Goal: Task Accomplishment & Management: Manage account settings

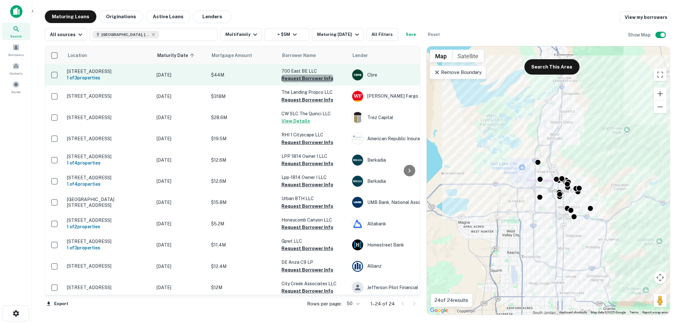
click at [313, 82] on button "Request Borrower Info" at bounding box center [307, 79] width 52 height 8
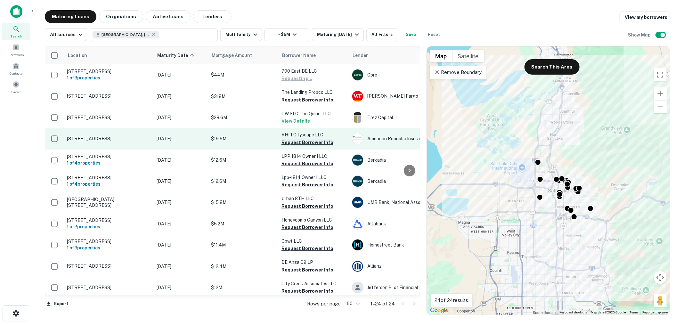
click at [307, 145] on button "Request Borrower Info" at bounding box center [307, 143] width 52 height 8
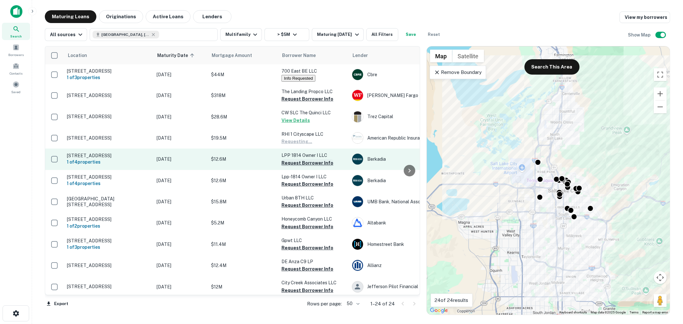
click at [305, 167] on button "Request Borrower Info" at bounding box center [307, 163] width 52 height 8
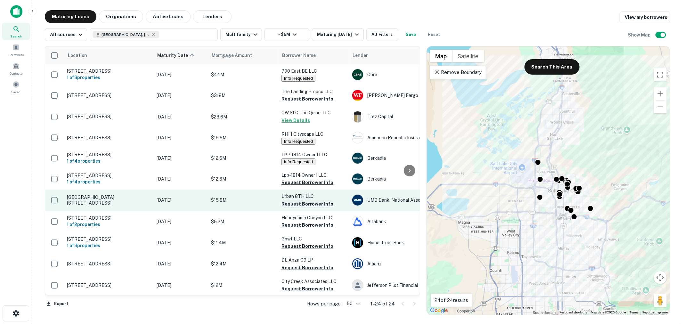
click at [312, 208] on button "Request Borrower Info" at bounding box center [307, 204] width 52 height 8
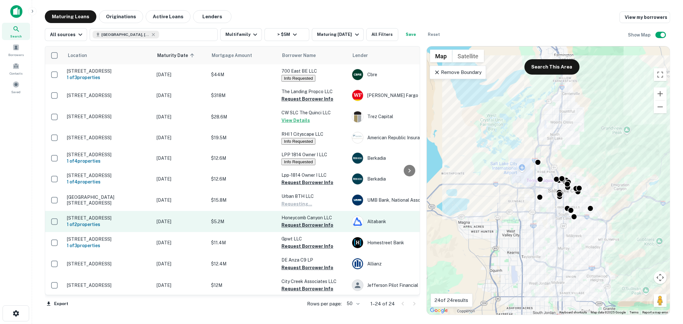
click at [311, 229] on button "Request Borrower Info" at bounding box center [307, 225] width 52 height 8
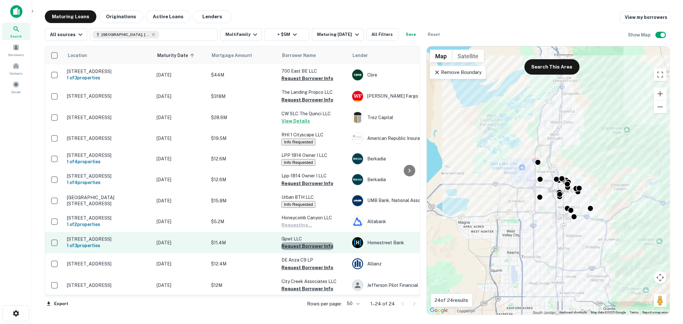
click at [311, 250] on button "Request Borrower Info" at bounding box center [307, 246] width 52 height 8
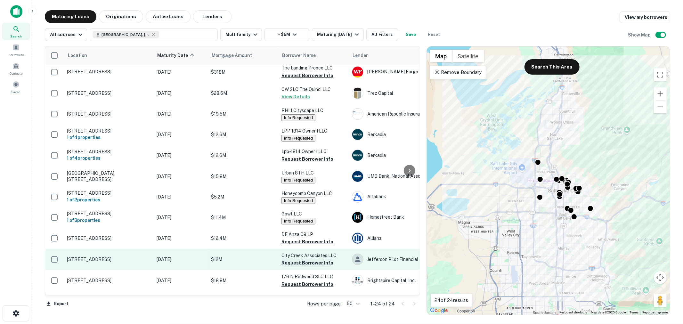
scroll to position [47, 0]
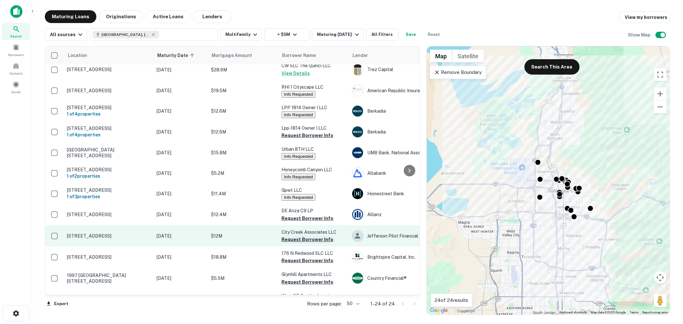
click at [318, 243] on button "Request Borrower Info" at bounding box center [307, 240] width 52 height 8
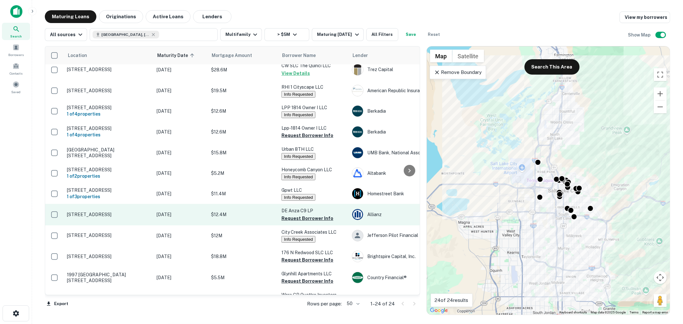
click at [316, 222] on button "Request Borrower Info" at bounding box center [307, 219] width 52 height 8
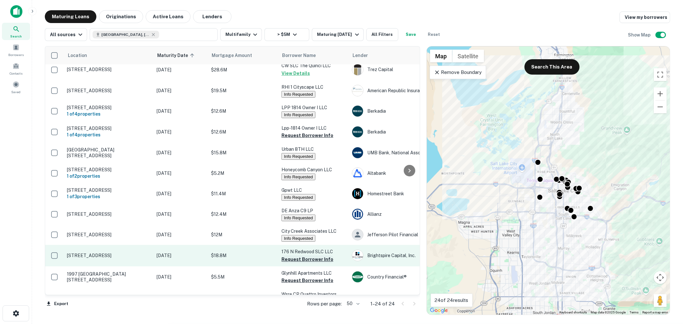
click at [321, 263] on button "Request Borrower Info" at bounding box center [307, 260] width 52 height 8
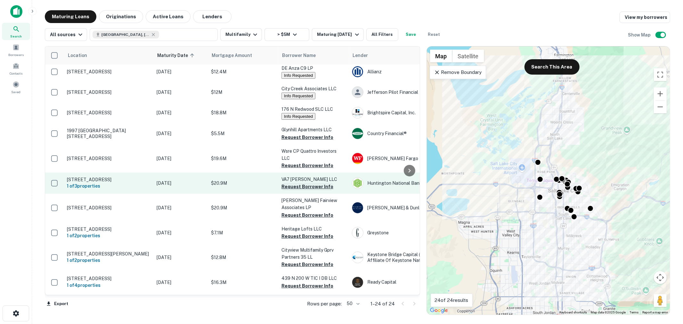
click at [306, 191] on button "Request Borrower Info" at bounding box center [307, 187] width 52 height 8
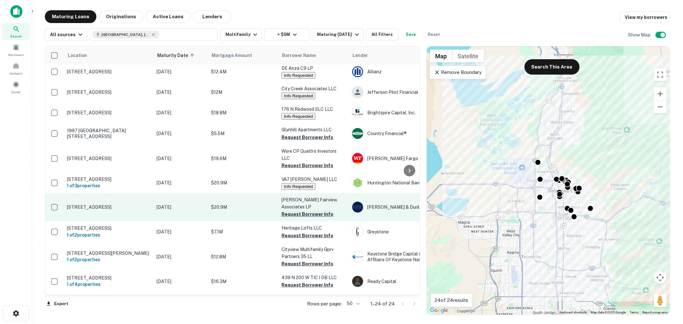
click at [309, 218] on button "Request Borrower Info" at bounding box center [307, 214] width 52 height 8
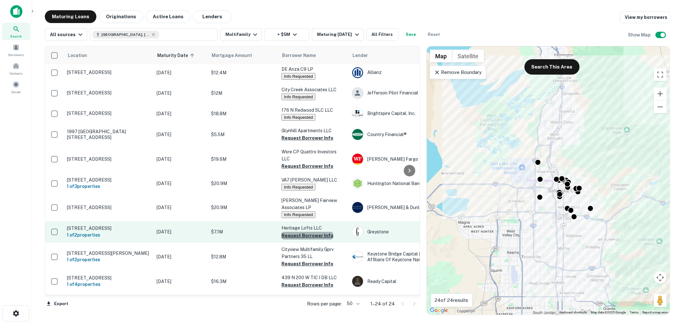
click at [309, 240] on button "Request Borrower Info" at bounding box center [307, 236] width 52 height 8
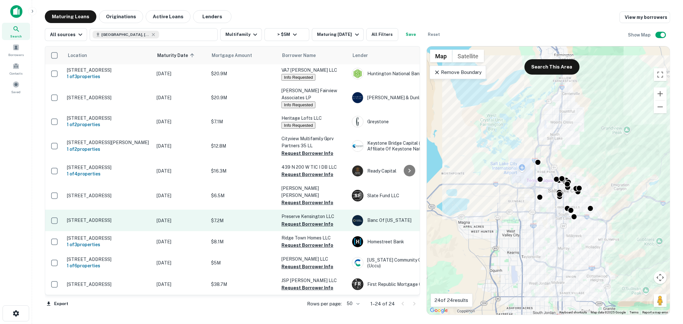
scroll to position [308, 0]
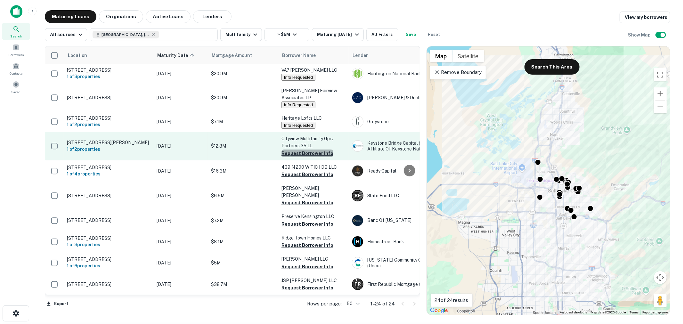
click at [308, 157] on button "Request Borrower Info" at bounding box center [307, 154] width 52 height 8
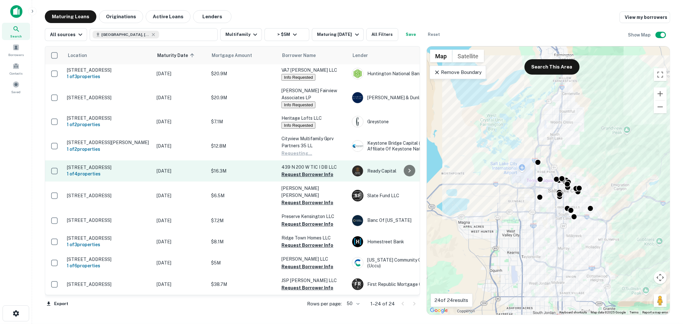
click at [306, 175] on button "Request Borrower Info" at bounding box center [307, 175] width 52 height 8
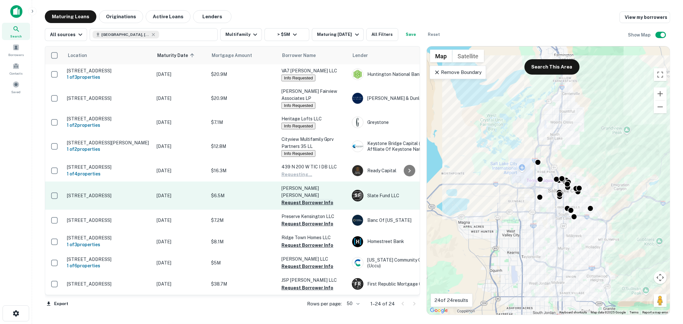
click at [305, 202] on button "Request Borrower Info" at bounding box center [307, 203] width 52 height 8
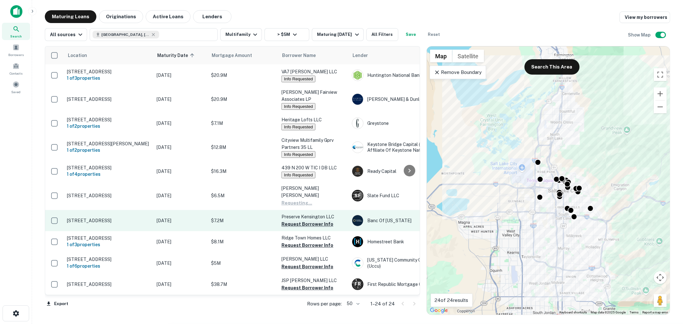
click at [305, 220] on button "Request Borrower Info" at bounding box center [307, 224] width 52 height 8
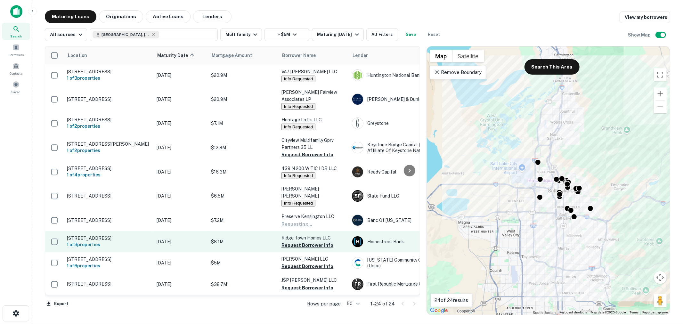
click at [306, 241] on button "Request Borrower Info" at bounding box center [307, 245] width 52 height 8
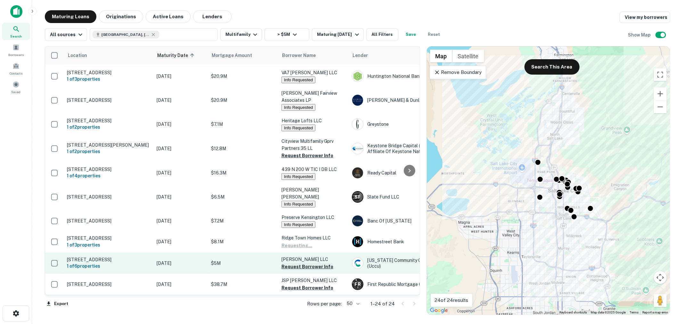
click at [304, 263] on button "Request Borrower Info" at bounding box center [307, 267] width 52 height 8
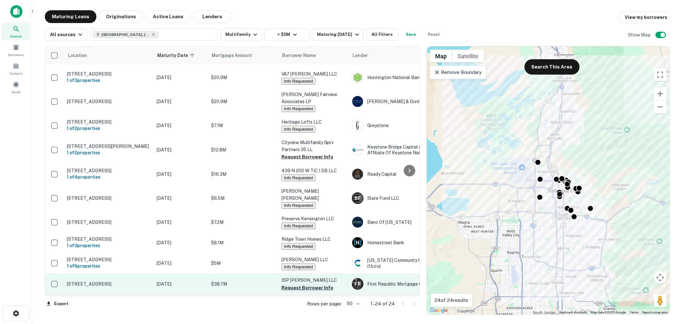
click at [310, 285] on button "Request Borrower Info" at bounding box center [307, 288] width 52 height 8
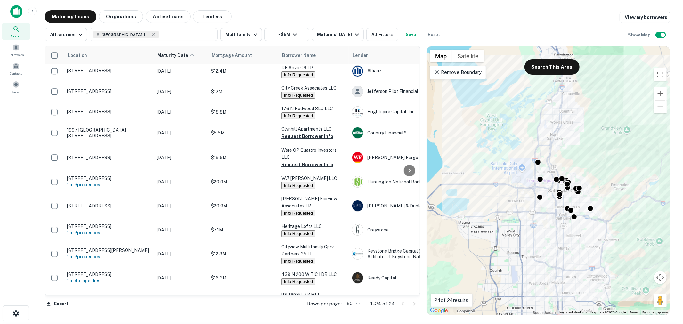
scroll to position [71, 0]
